Goal: Check status: Check status

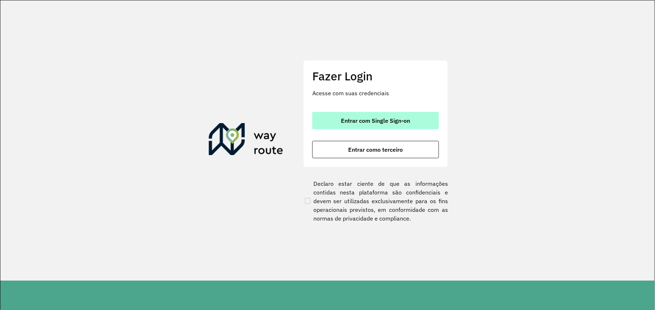
click at [359, 120] on font "Entrar com Single Sign-on" at bounding box center [375, 120] width 69 height 7
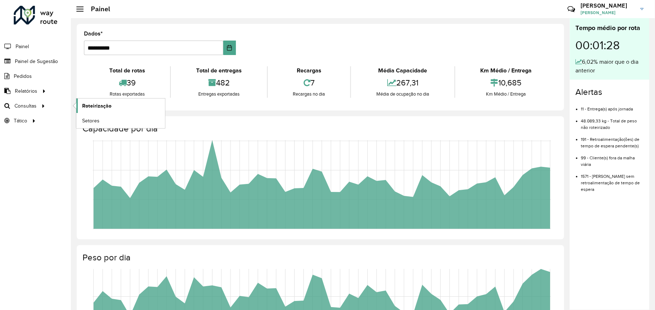
click at [90, 106] on span "Roteirização" at bounding box center [96, 106] width 29 height 8
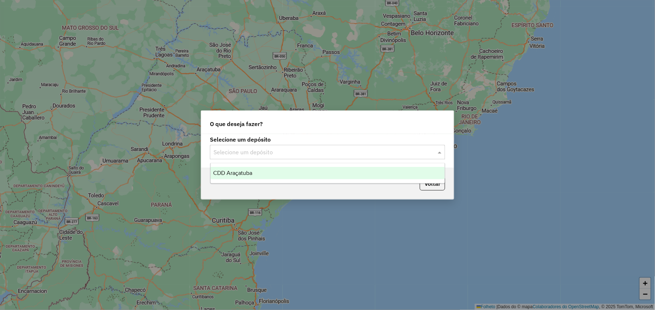
click at [265, 151] on input "text" at bounding box center [319, 152] width 213 height 9
click at [246, 175] on span "CDD Araçatuba" at bounding box center [232, 173] width 39 height 6
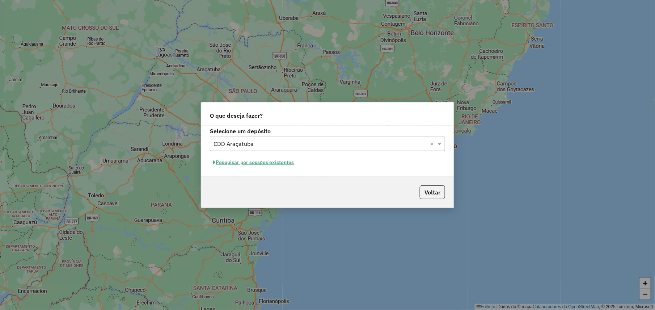
click at [281, 162] on font "Pesquisar por sessões existentes" at bounding box center [255, 162] width 78 height 7
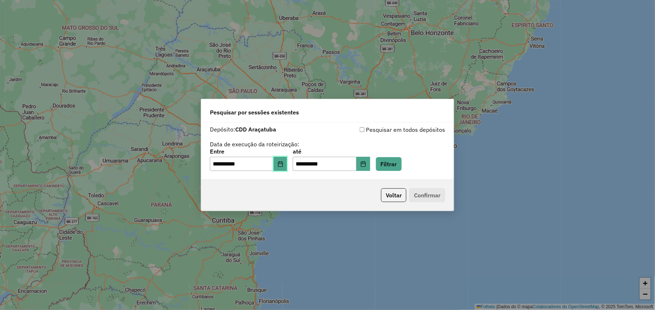
click at [283, 161] on icon "Escolha a data" at bounding box center [280, 164] width 6 height 6
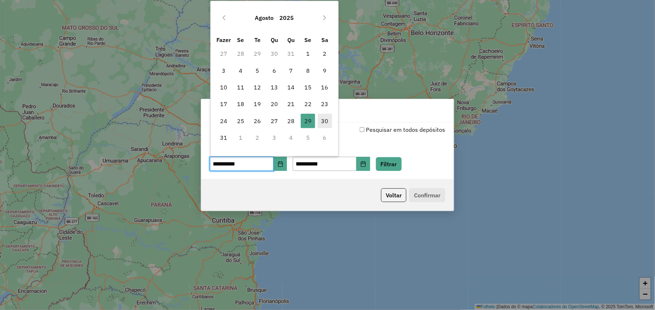
click at [329, 119] on span "30" at bounding box center [325, 121] width 14 height 14
type input "**********"
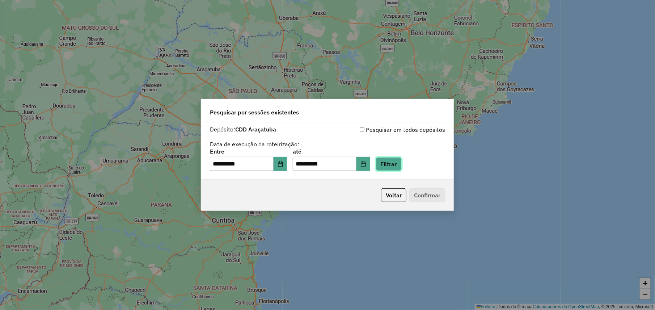
click at [401, 163] on button "Filtrar" at bounding box center [389, 164] width 26 height 14
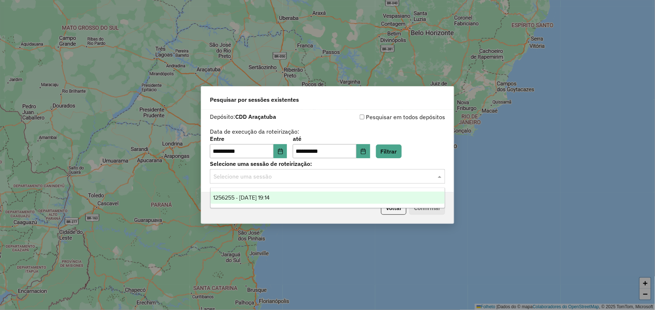
click at [295, 181] on div "Selecione uma sessão" at bounding box center [327, 176] width 235 height 14
click at [267, 200] on div "1256255 - 30/08/2025 19:14" at bounding box center [327, 197] width 234 height 12
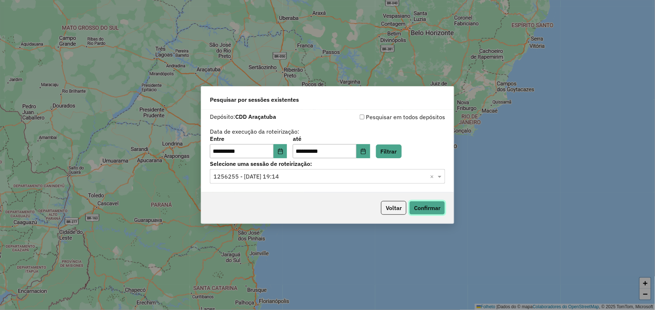
click at [443, 212] on button "Confirmar" at bounding box center [427, 208] width 36 height 14
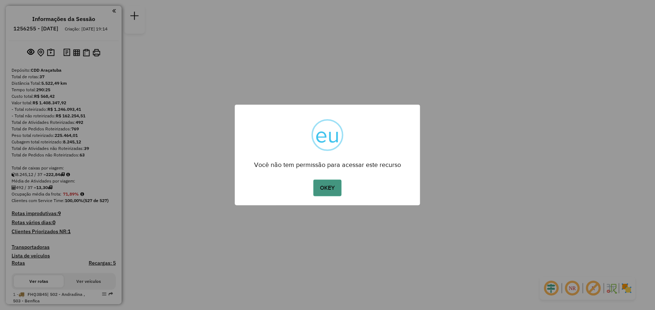
click at [322, 187] on button "OKEY" at bounding box center [327, 187] width 28 height 17
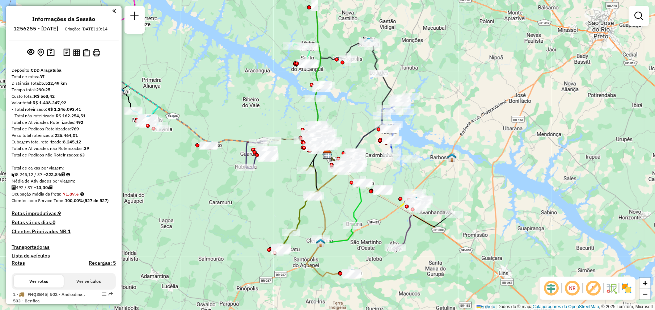
drag, startPoint x: 12, startPoint y: 77, endPoint x: 117, endPoint y: 206, distance: 166.3
click at [117, 206] on div "Informações da Sessão 1256255 - [DATE] Criação: [DATE] 19:14 Depósito: CDD Araç…" at bounding box center [64, 155] width 116 height 298
copy div "Depósito: CDD Araçatuba Total de rotas: 37 Distância Total: 5.522,49 km Tempo t…"
